Goal: Task Accomplishment & Management: Manage account settings

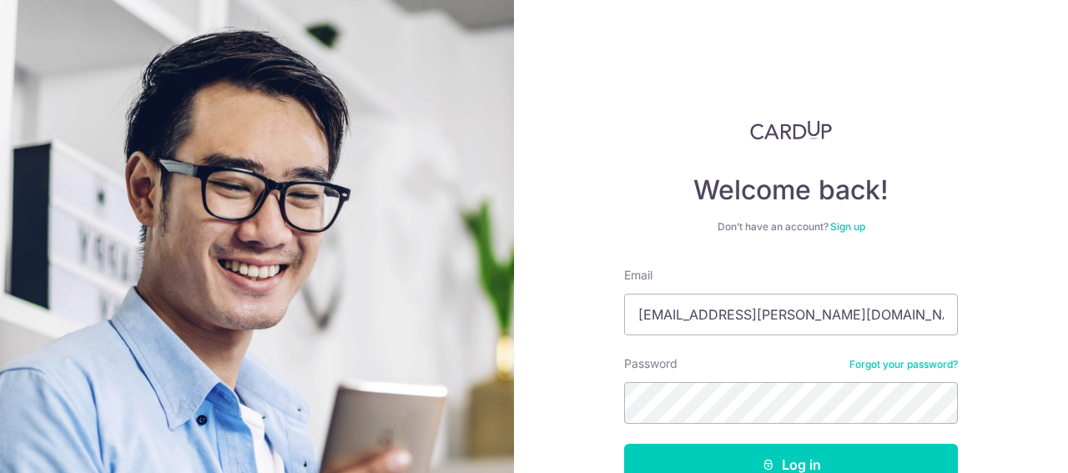
scroll to position [105, 0]
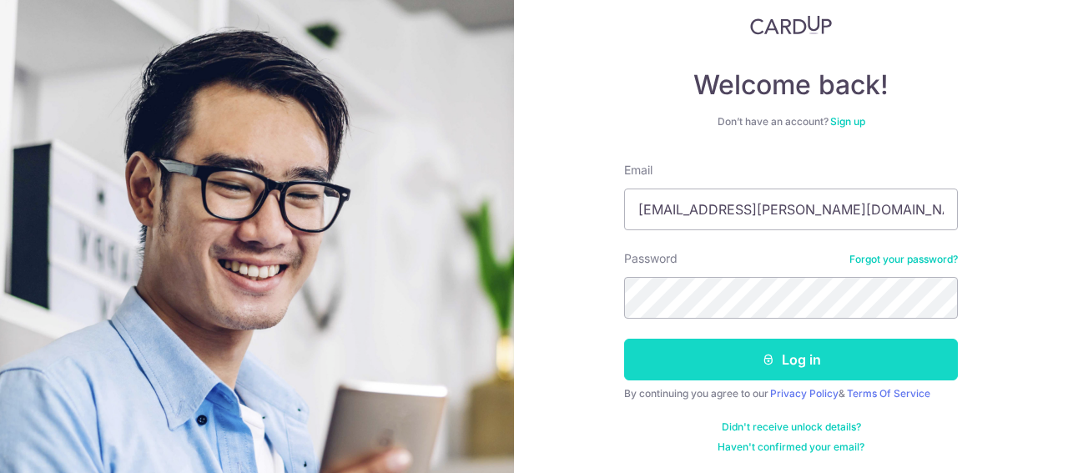
click at [822, 368] on button "Log in" at bounding box center [791, 360] width 334 height 42
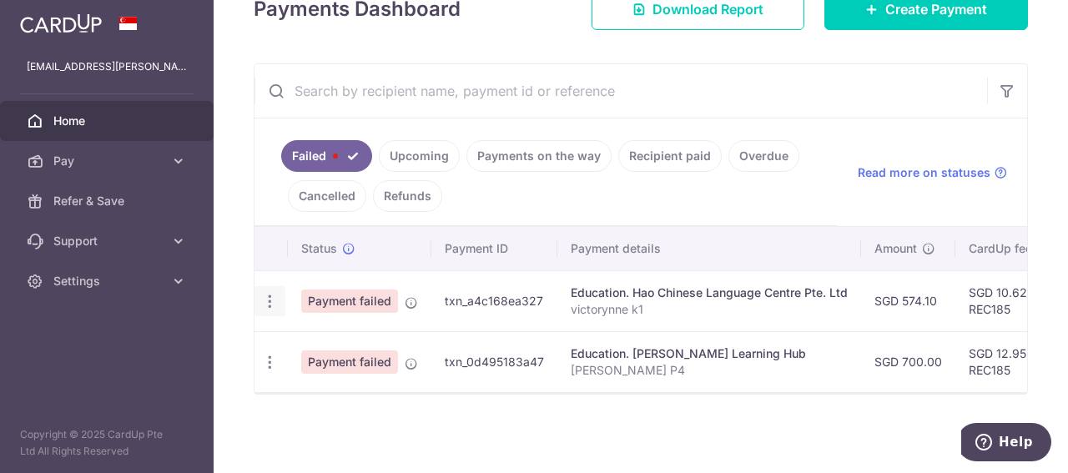
click at [268, 293] on icon "button" at bounding box center [270, 302] width 18 height 18
click at [340, 331] on link "Update payment" at bounding box center [341, 347] width 173 height 40
radio input "true"
type input "574.10"
type input "victorynne k1"
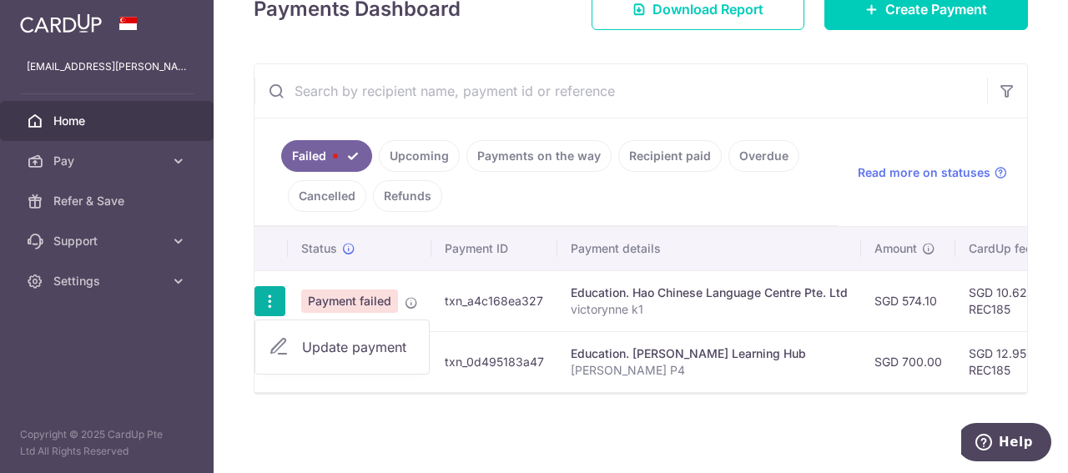
type input "REC185"
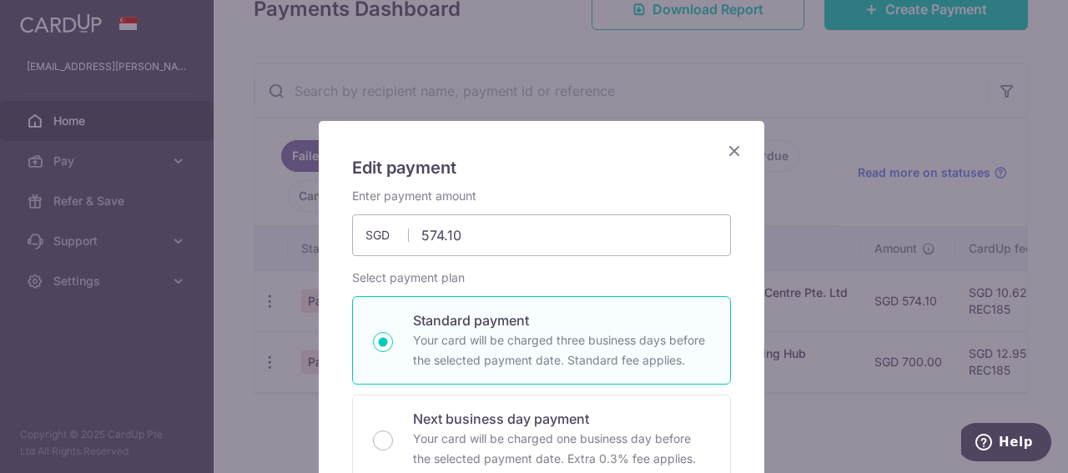
scroll to position [557, 0]
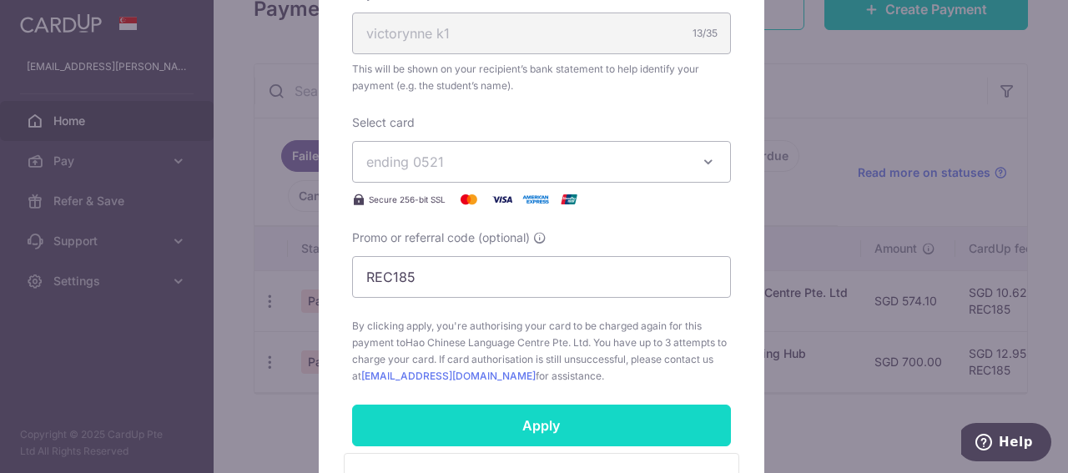
click at [597, 415] on input "Apply" at bounding box center [541, 426] width 379 height 42
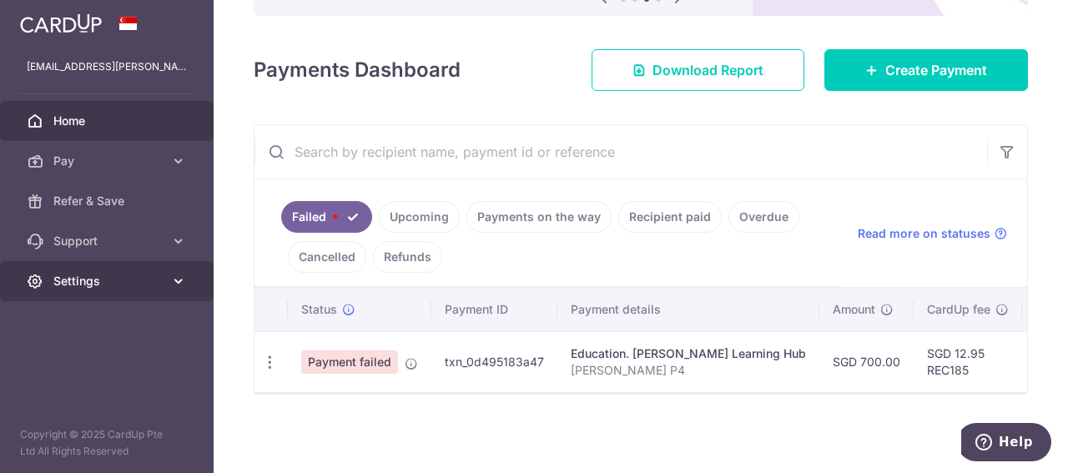
click at [46, 280] on link "Settings" at bounding box center [107, 281] width 214 height 40
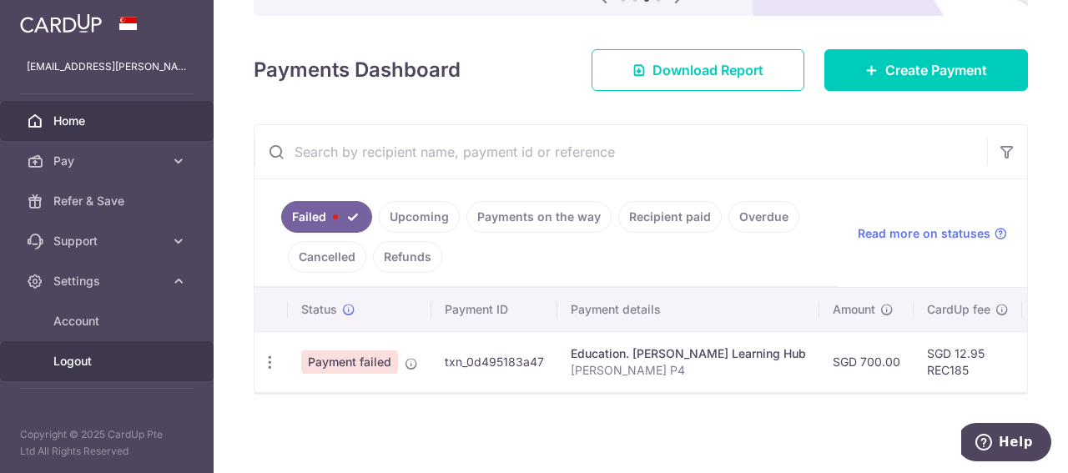
click at [88, 355] on span "Logout" at bounding box center [108, 361] width 110 height 17
